Goal: Find specific page/section: Find specific page/section

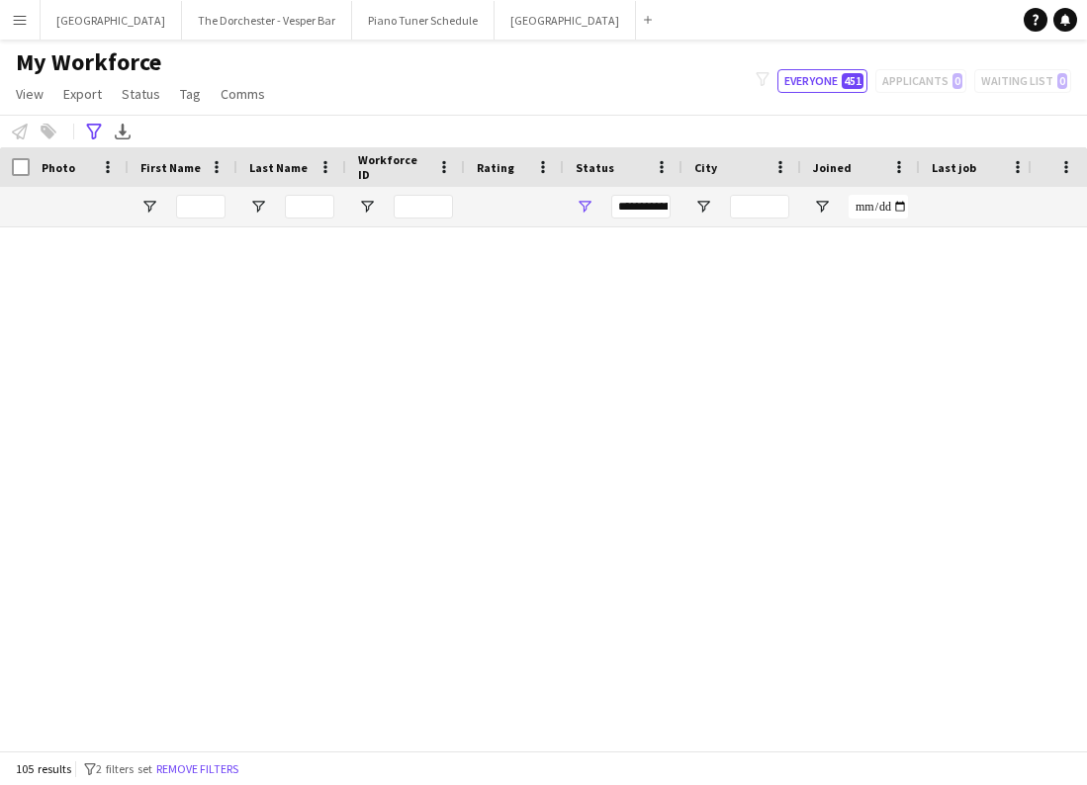
click at [23, 23] on app-icon "Menu" at bounding box center [20, 20] width 16 height 16
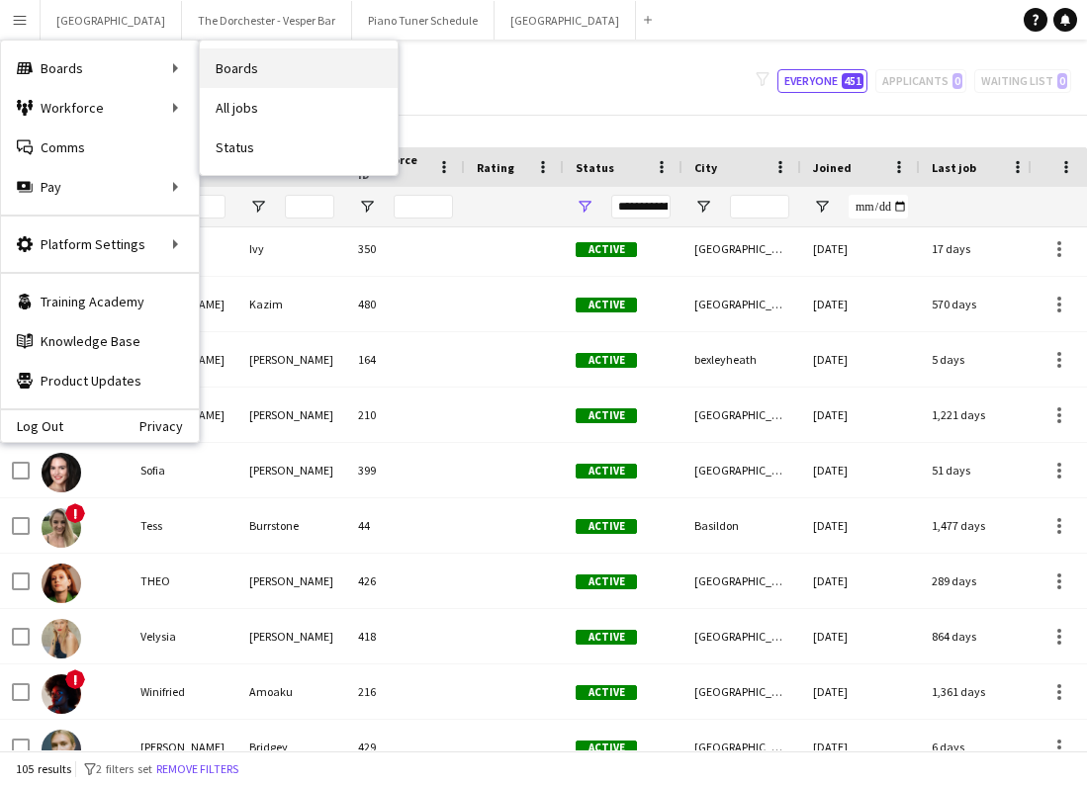
click at [220, 64] on link "Boards" at bounding box center [299, 68] width 198 height 40
